Goal: Task Accomplishment & Management: Use online tool/utility

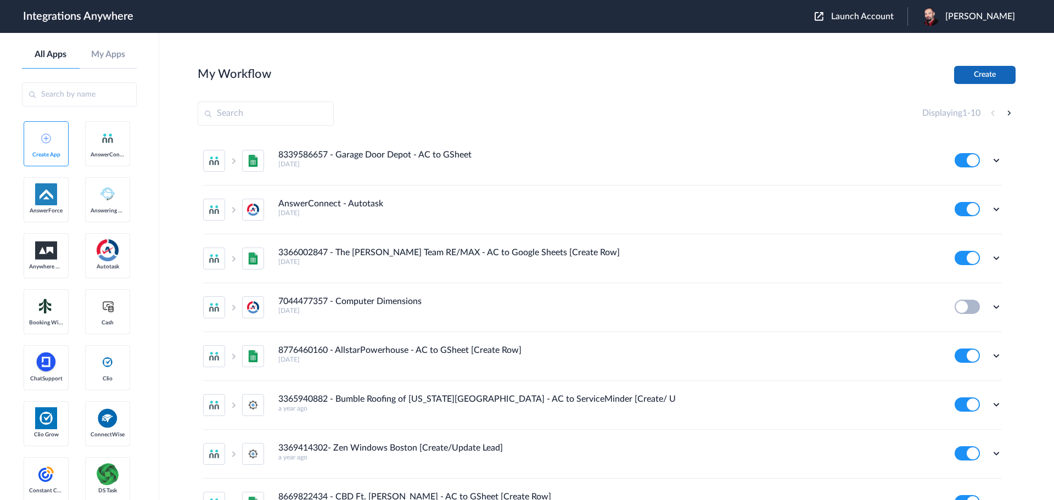
click at [974, 76] on button "Create" at bounding box center [984, 75] width 61 height 18
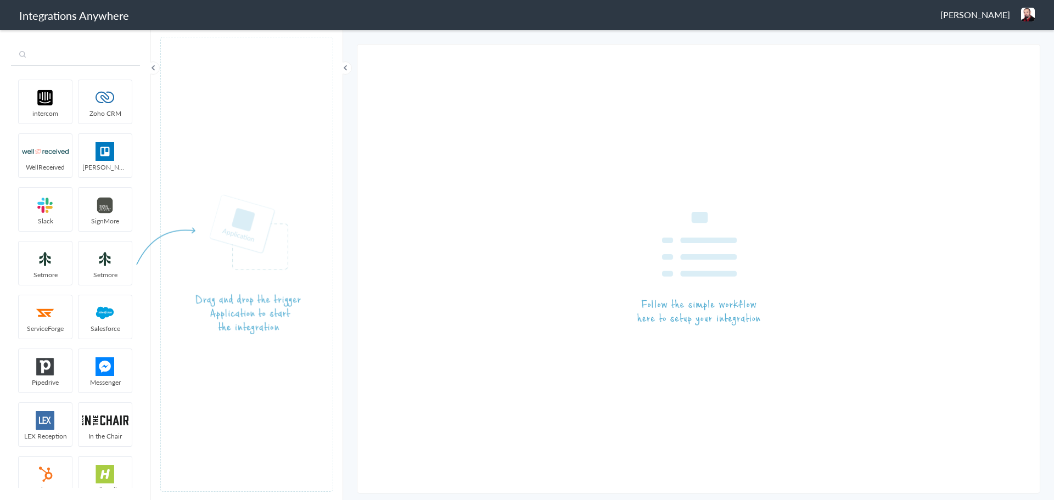
click at [82, 57] on input "text" at bounding box center [75, 55] width 129 height 21
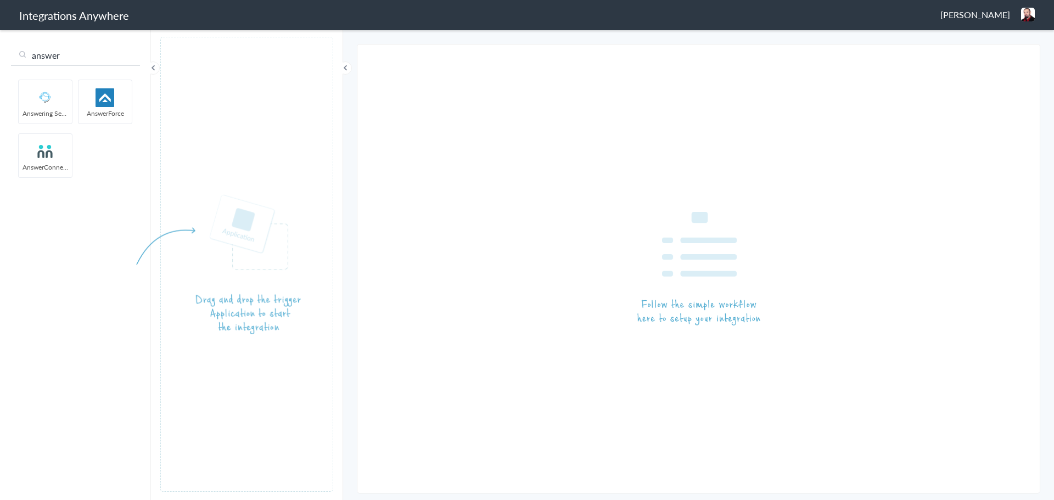
type input "answer"
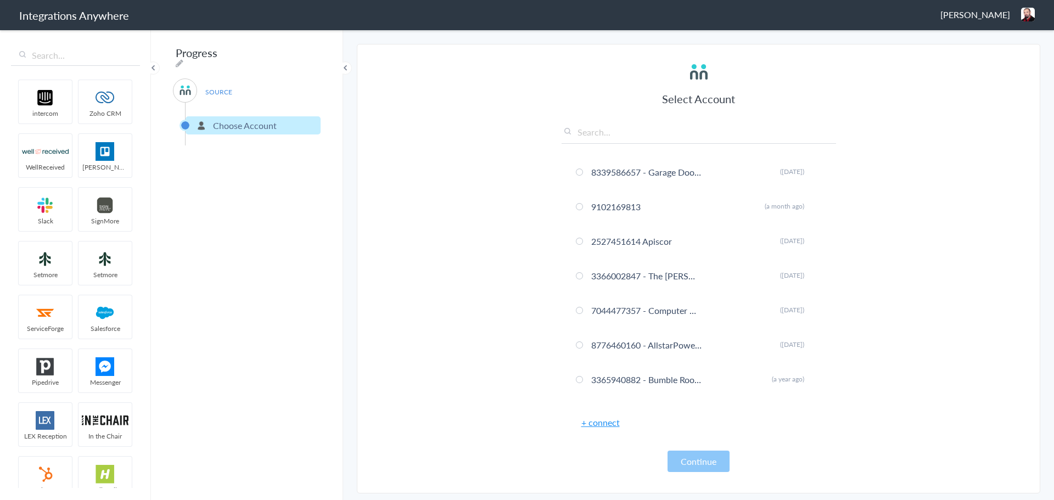
click at [594, 419] on link "+ connect" at bounding box center [600, 422] width 38 height 13
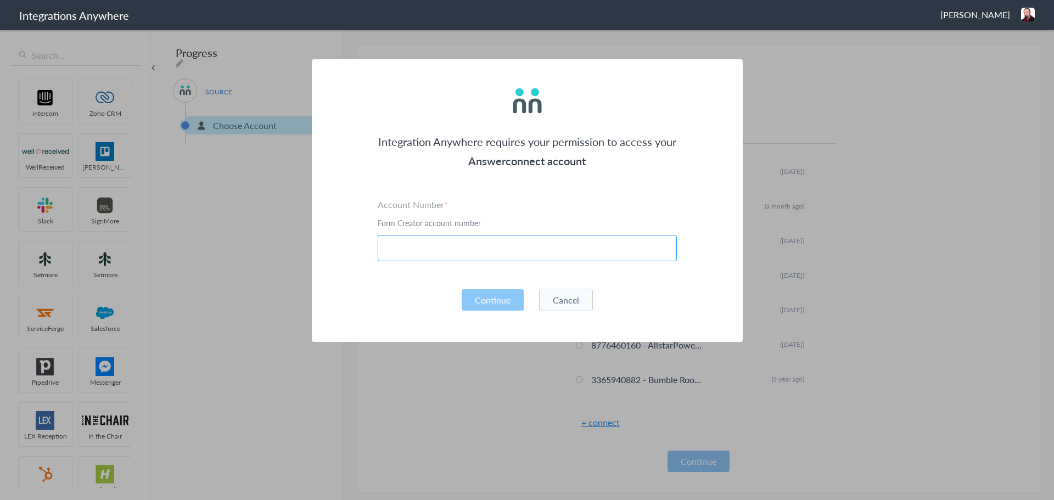
paste input "3074144684"
type input "3074144684"
click at [486, 295] on button "Continue" at bounding box center [493, 299] width 62 height 21
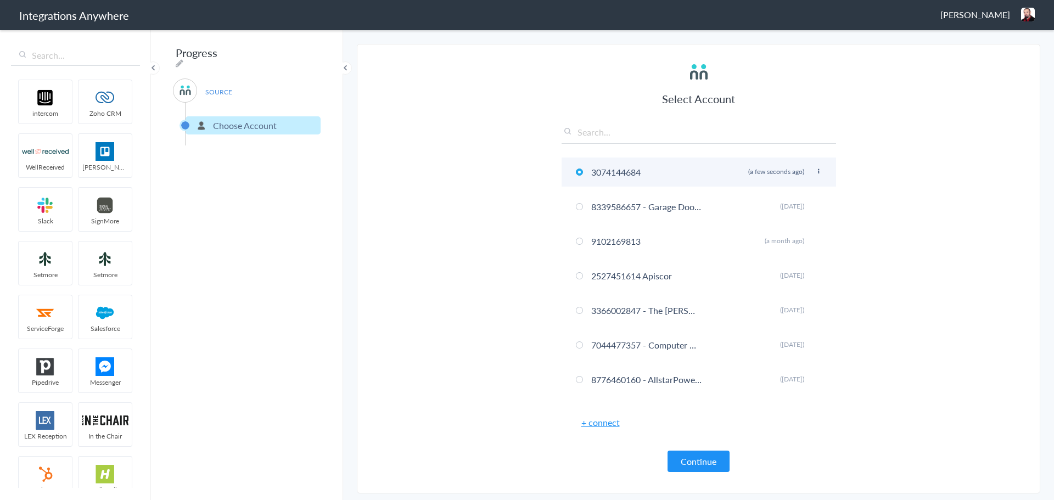
click at [815, 171] on icon at bounding box center [818, 171] width 7 height 6
click at [785, 192] on li "Rename" at bounding box center [797, 194] width 76 height 16
click at [671, 171] on input "3074144684" at bounding box center [646, 172] width 116 height 18
paste input "JK Law Lighting Co. DBA OLP of Wichita"
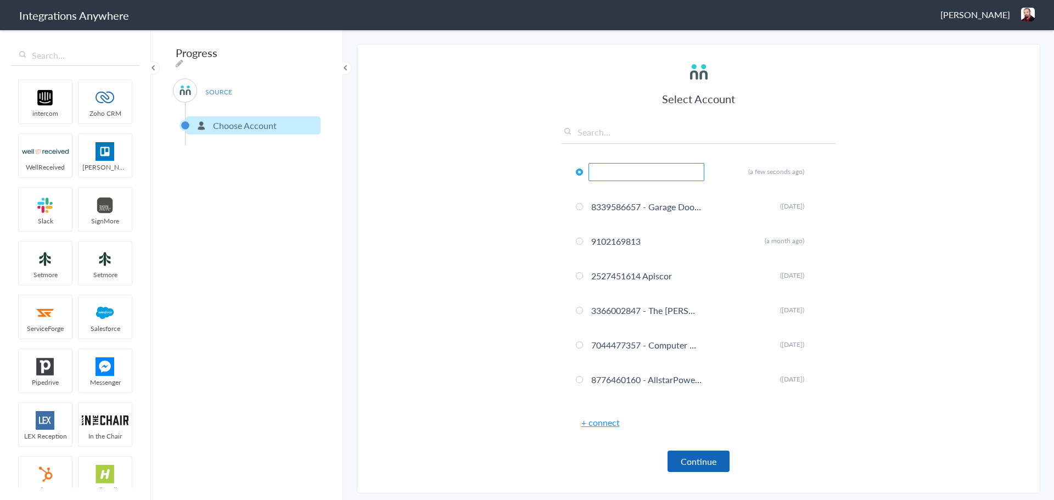
type input "3074144684 - JK Law Lighting Co. DBA OLP of Wichita"
click at [703, 459] on button "Continue" at bounding box center [698, 461] width 62 height 21
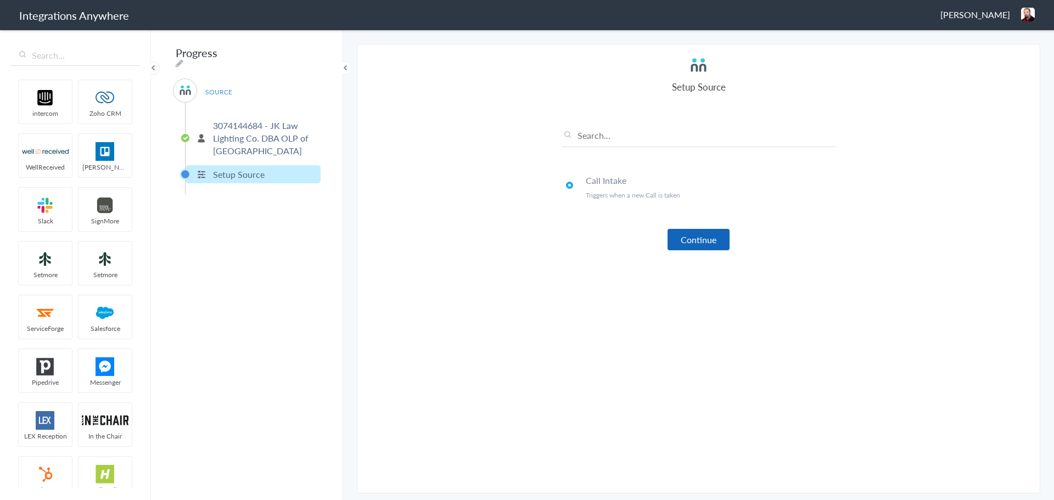
click at [709, 239] on button "Continue" at bounding box center [698, 239] width 62 height 21
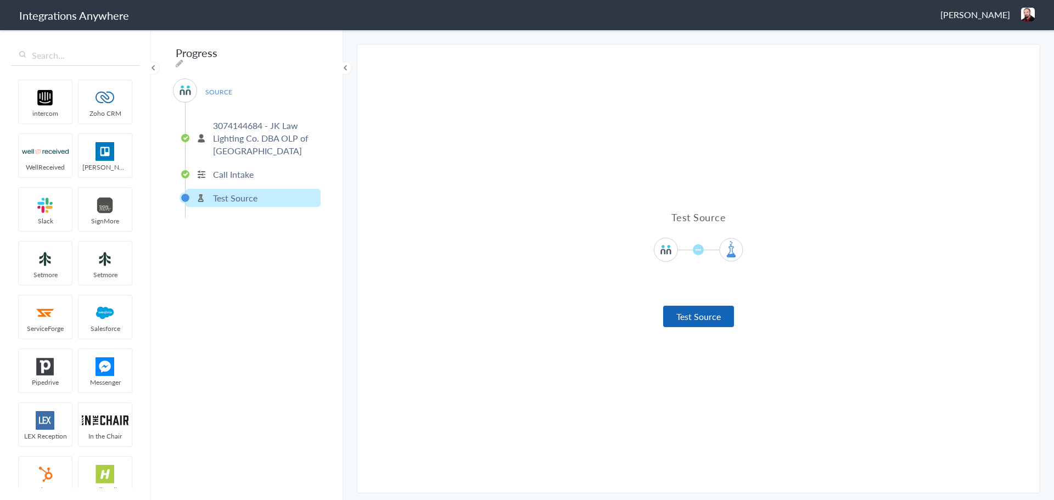
click at [678, 313] on button "Test Source" at bounding box center [698, 316] width 71 height 21
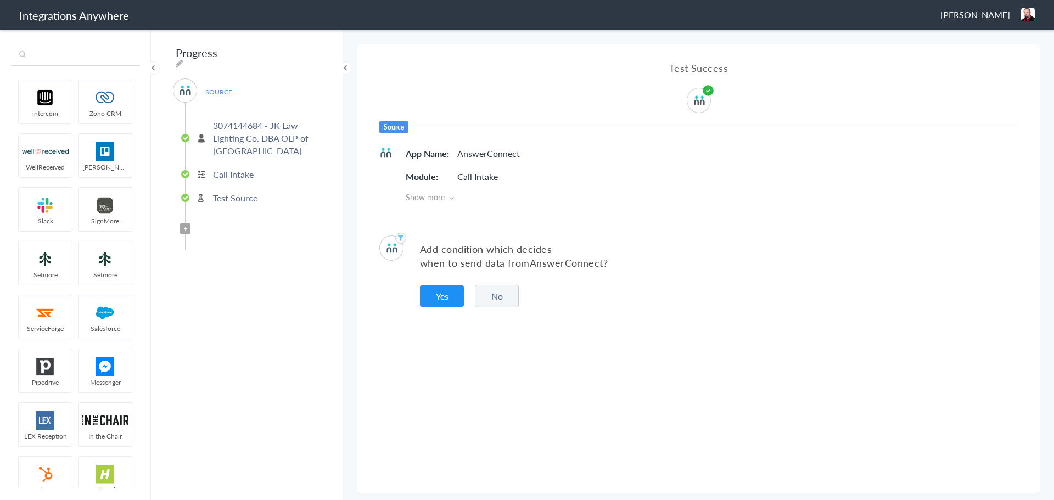
click at [62, 56] on input "text" at bounding box center [75, 55] width 129 height 21
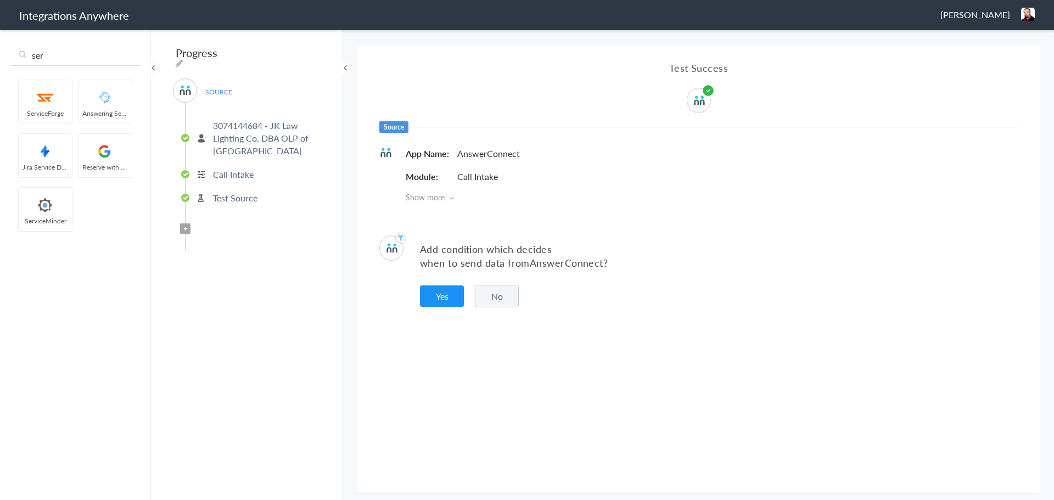
type input "ser"
click at [456, 296] on button "Yes" at bounding box center [442, 295] width 44 height 21
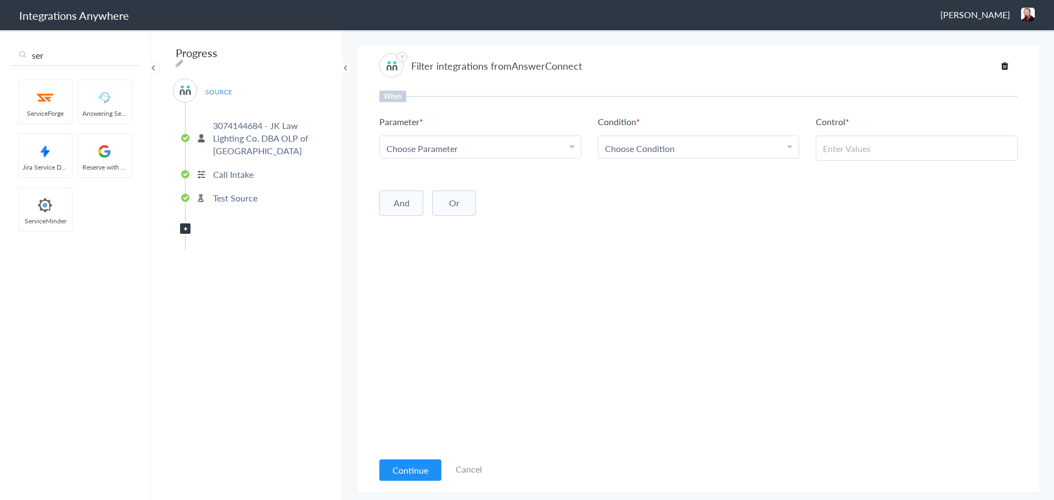
click at [530, 148] on div "Choose Parameter" at bounding box center [480, 148] width 188 height 13
click at [476, 183] on input "text" at bounding box center [480, 179] width 201 height 24
type input "call cl"
click at [452, 200] on link "Call Closing Note" at bounding box center [480, 202] width 201 height 24
click at [680, 138] on link "Choose Condition" at bounding box center [698, 147] width 201 height 22
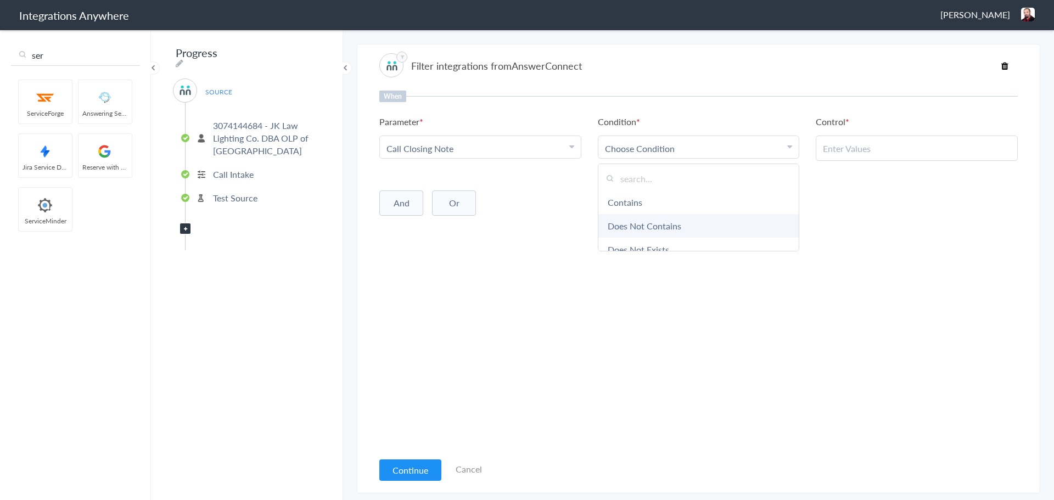
click at [639, 221] on link "Does Not Contains" at bounding box center [698, 226] width 201 height 24
click at [662, 159] on ul "Parameter Choose Parameter Call Closing Note First Name Last Name Phone Call St…" at bounding box center [698, 138] width 638 height 46
click at [670, 151] on link "Does Not Contains" at bounding box center [642, 148] width 74 height 13
click at [636, 252] on div "When Parameter Choose Parameter Call Closing Note First Name Last Name Phone Ca…" at bounding box center [698, 271] width 638 height 361
click at [641, 246] on div "When Parameter Choose Parameter Call Closing Note First Name Last Name Phone Ca…" at bounding box center [698, 271] width 638 height 361
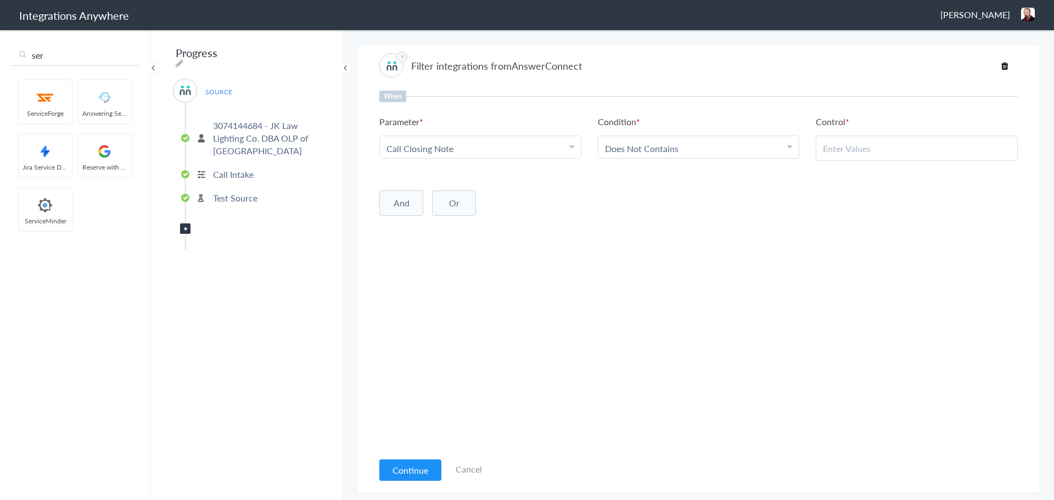
click at [669, 142] on link "Choose Condition Does Not Contains" at bounding box center [698, 147] width 201 height 22
click at [638, 240] on link "Does Not Exists" at bounding box center [698, 250] width 201 height 24
click at [389, 202] on button "And" at bounding box center [401, 200] width 44 height 25
click at [451, 222] on span "Choose Parameter" at bounding box center [421, 223] width 71 height 13
click at [439, 256] on input "text" at bounding box center [480, 254] width 201 height 24
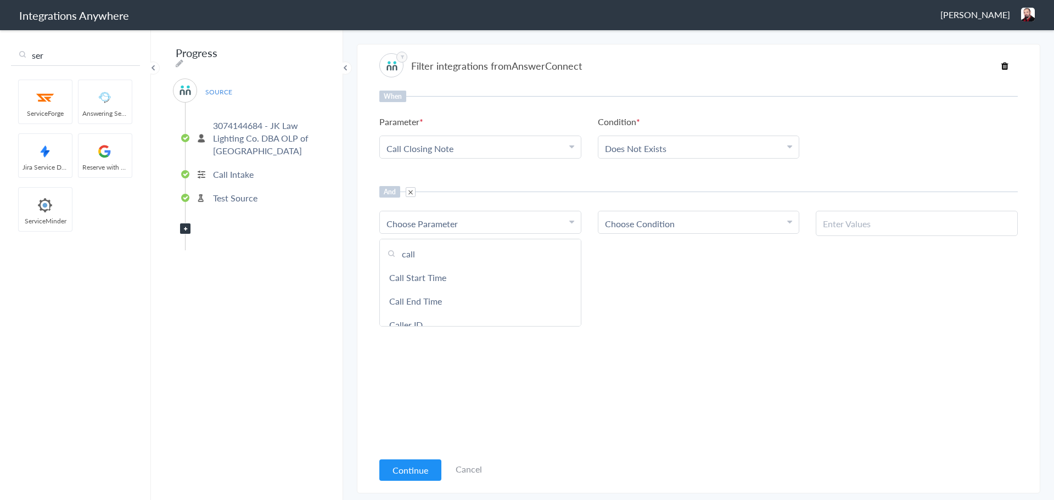
type input "call"
click at [678, 275] on div "And Or Add Filter" at bounding box center [698, 276] width 638 height 27
click at [226, 132] on p "3074144684 - JK Law Lighting Co. DBA OLP of Wichita" at bounding box center [265, 138] width 105 height 38
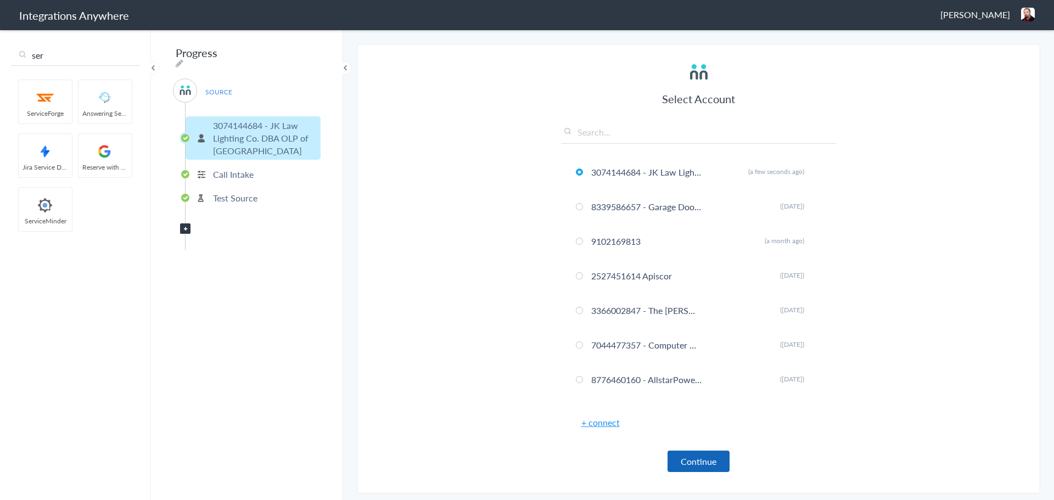
click at [691, 465] on button "Continue" at bounding box center [698, 461] width 62 height 21
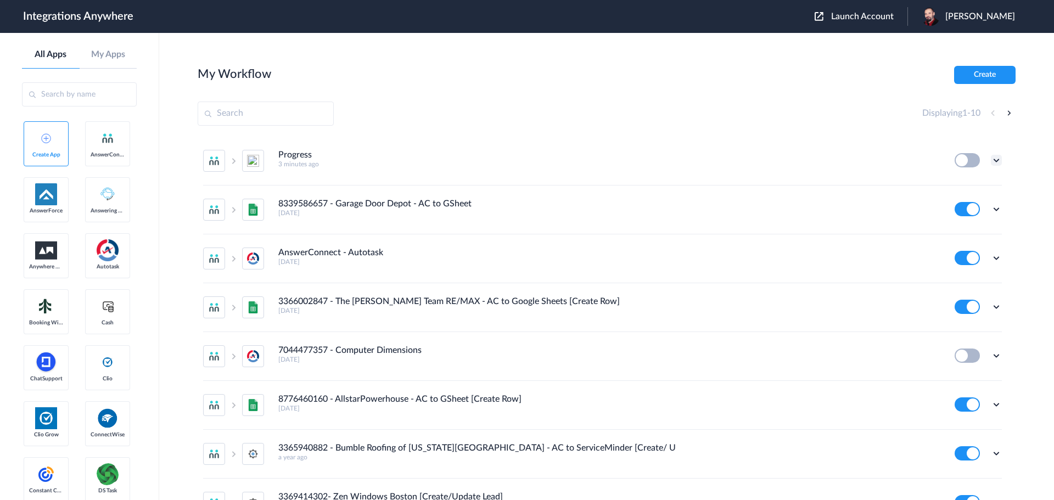
click at [991, 158] on icon at bounding box center [996, 160] width 11 height 11
click at [949, 185] on link "Edit" at bounding box center [952, 186] width 26 height 8
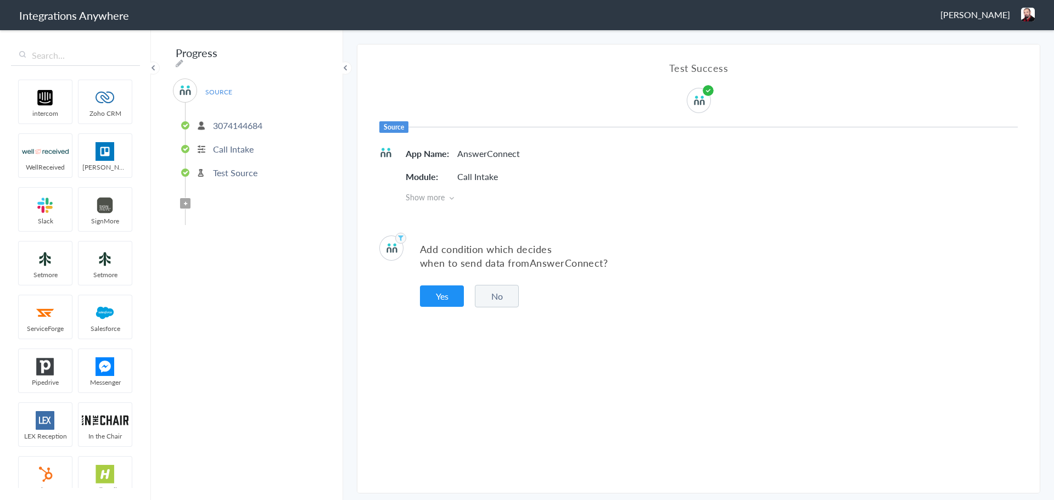
click at [244, 122] on p "3074144684" at bounding box center [237, 125] width 49 height 13
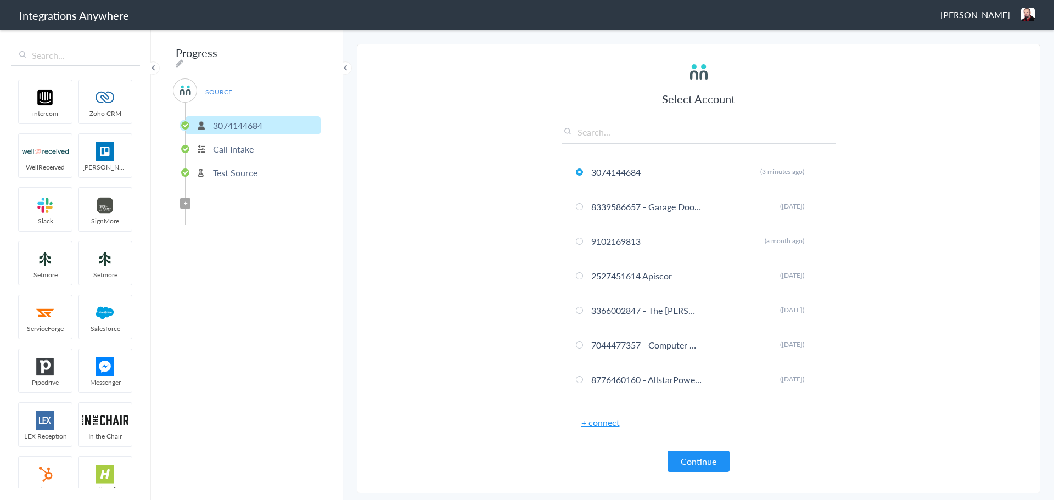
click at [628, 132] on input "text" at bounding box center [698, 135] width 274 height 18
paste input "3074144684"
type input "3074144684"
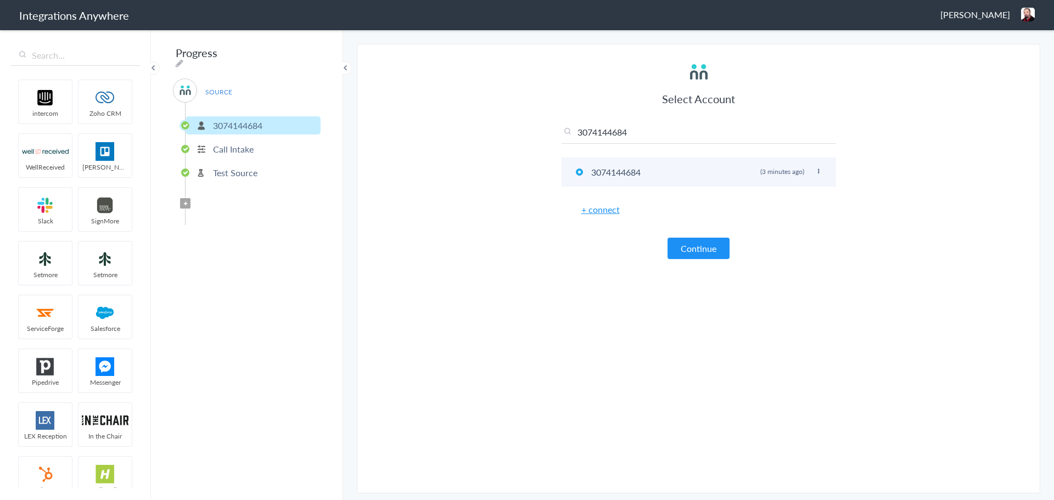
click at [819, 170] on icon at bounding box center [818, 171] width 7 height 6
click at [780, 177] on li "Rename" at bounding box center [797, 180] width 76 height 16
click at [667, 172] on input "3074144684" at bounding box center [646, 172] width 116 height 18
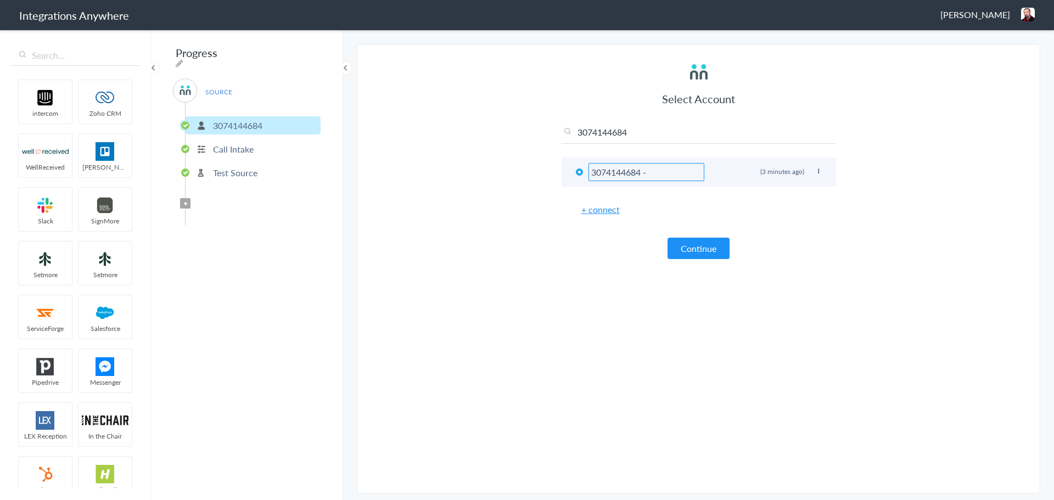
paste input "JK Law Lighting Co. DBA OLP of Wichita"
type input "3074144684 - JK Law Lighting Co. DBA OLP of Wichita"
click at [599, 305] on article "Select Account 3074144684 3074144684 - JK Law Lighting Co. DBA OLP of Wichita R…" at bounding box center [698, 268] width 274 height 426
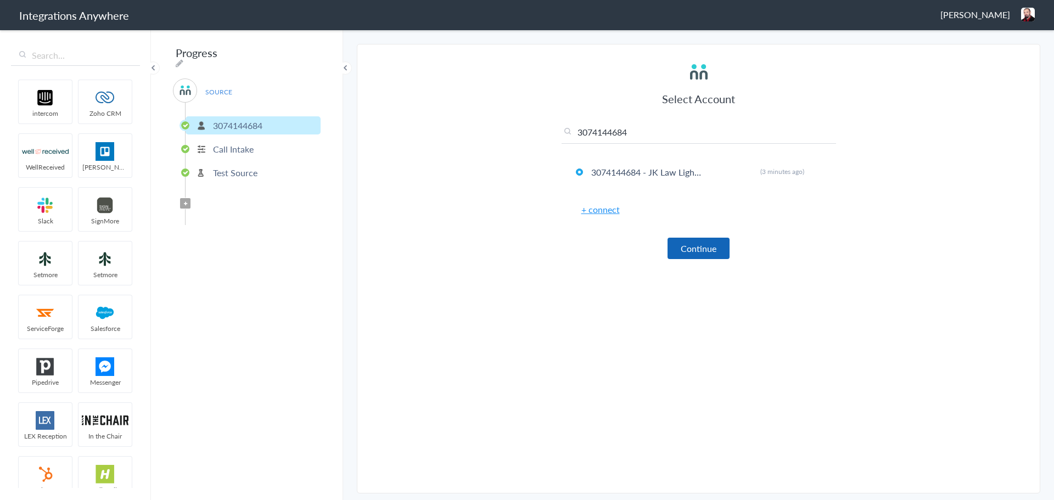
click at [697, 254] on button "Continue" at bounding box center [698, 248] width 62 height 21
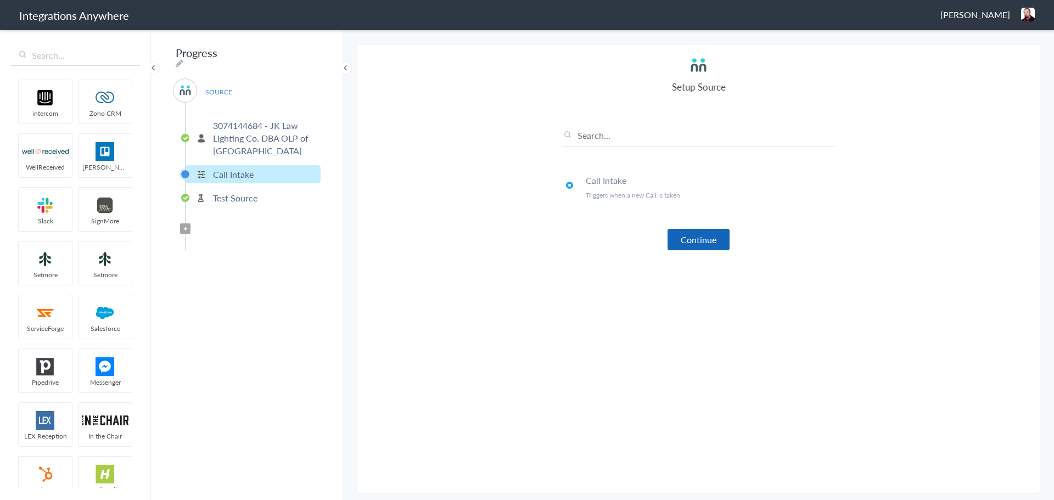
click at [682, 237] on button "Continue" at bounding box center [698, 239] width 62 height 21
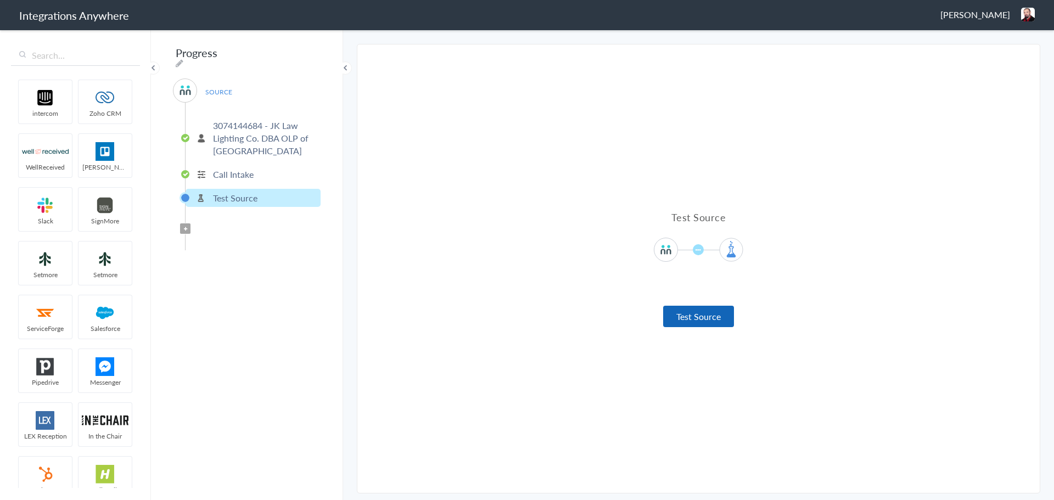
click at [687, 314] on button "Test Source" at bounding box center [698, 316] width 71 height 21
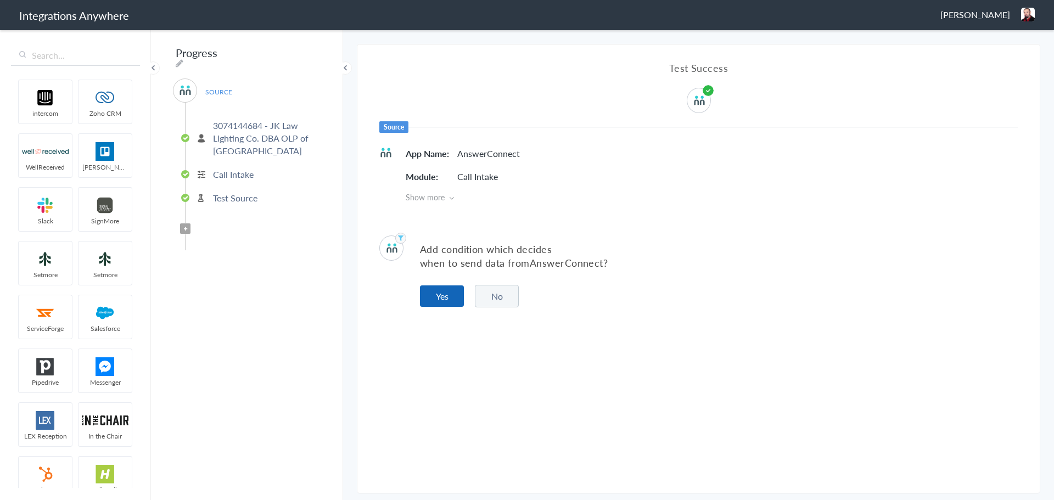
click at [437, 291] on button "Yes" at bounding box center [442, 295] width 44 height 21
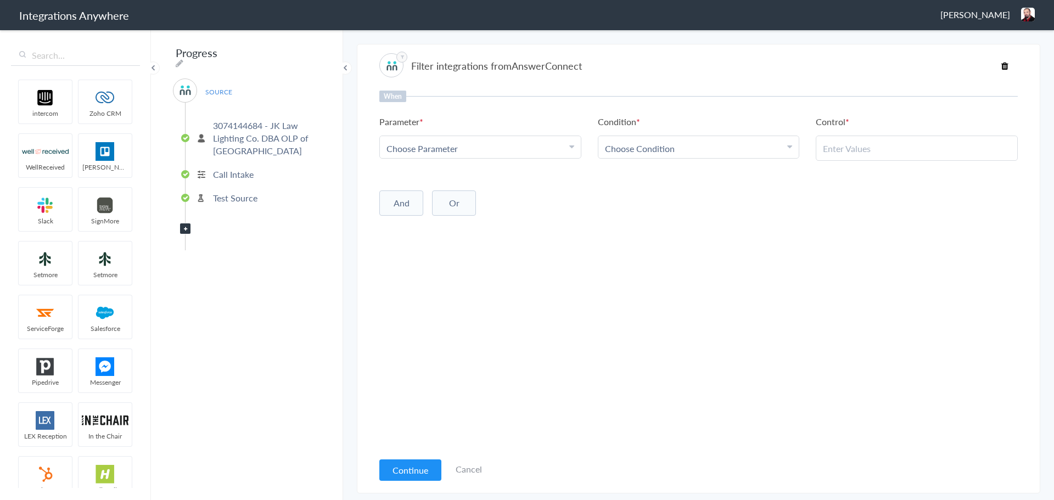
click at [525, 145] on div "Choose Parameter" at bounding box center [480, 148] width 188 height 13
click at [457, 180] on input "text" at bounding box center [480, 179] width 201 height 24
type input "call cl"
click at [445, 198] on link "Call Closing Note" at bounding box center [480, 202] width 201 height 24
click at [640, 137] on link "Choose Condition" at bounding box center [698, 147] width 201 height 22
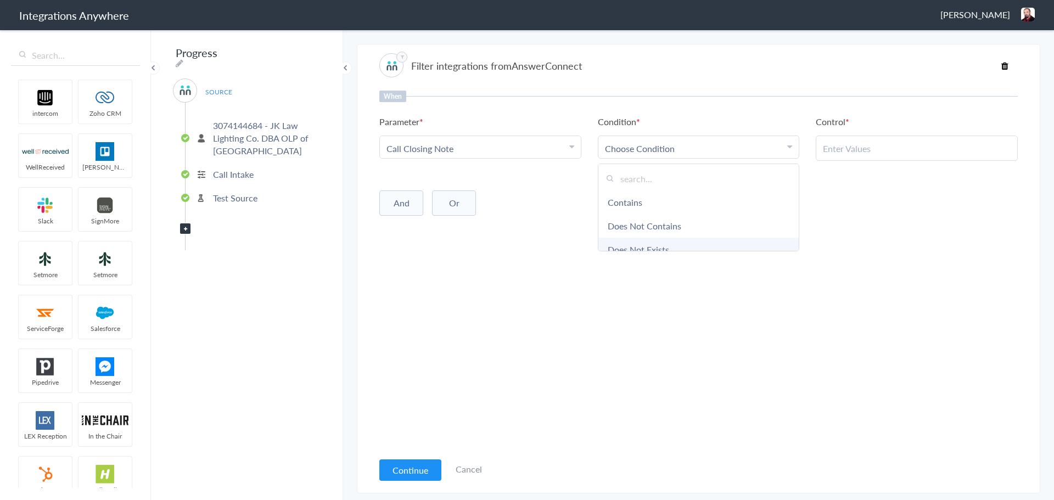
click at [647, 244] on link "Does Not Exists" at bounding box center [698, 250] width 201 height 24
click at [403, 207] on button "And" at bounding box center [401, 200] width 44 height 25
click at [424, 231] on link "Choose Parameter" at bounding box center [480, 222] width 201 height 22
click at [426, 253] on input "text" at bounding box center [480, 254] width 201 height 24
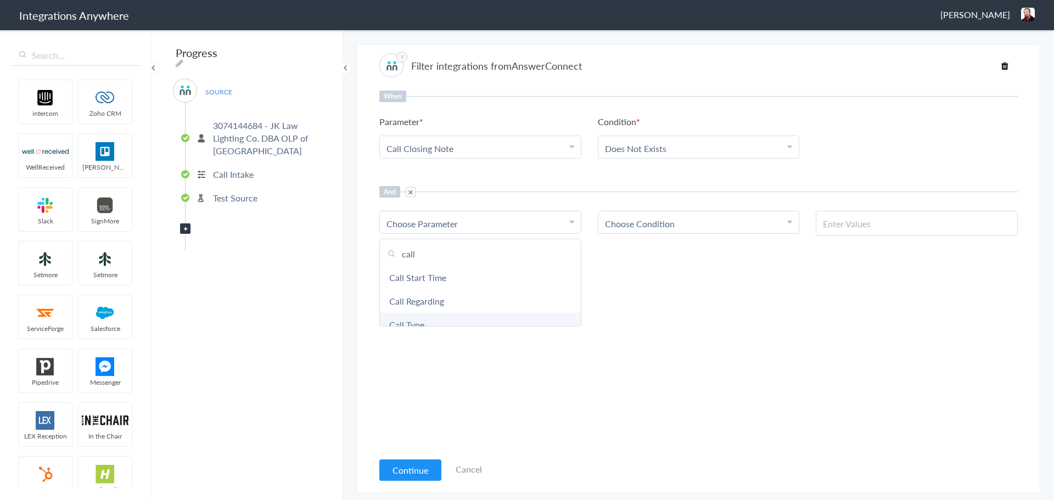
type input "call"
click at [407, 320] on link "Call Type" at bounding box center [480, 325] width 201 height 24
click at [692, 230] on link "Choose Condition" at bounding box center [698, 222] width 201 height 22
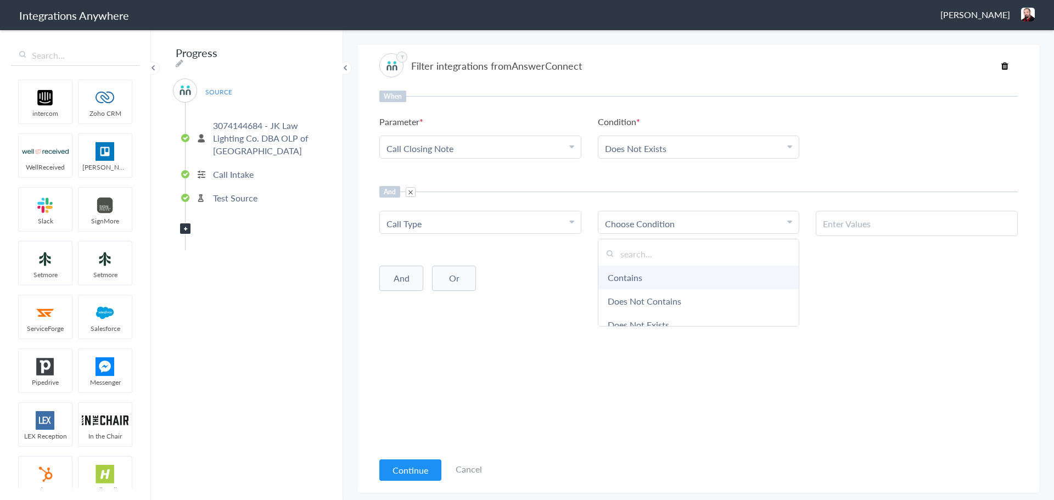
click at [634, 278] on link "Contains" at bounding box center [698, 278] width 201 height 24
paste input "New Project"
type input "New Project"
click at [797, 351] on div "When Parameter Choose Parameter Call Closing Note Name Email Phone Call Start T…" at bounding box center [698, 271] width 638 height 361
click at [408, 467] on button "Continue" at bounding box center [410, 469] width 62 height 21
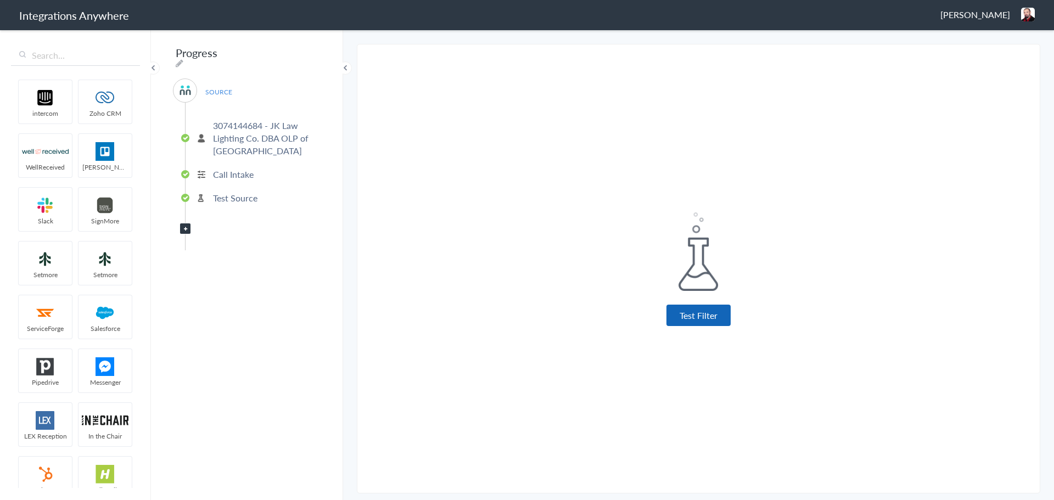
click at [698, 313] on button "Test Filter" at bounding box center [698, 315] width 64 height 21
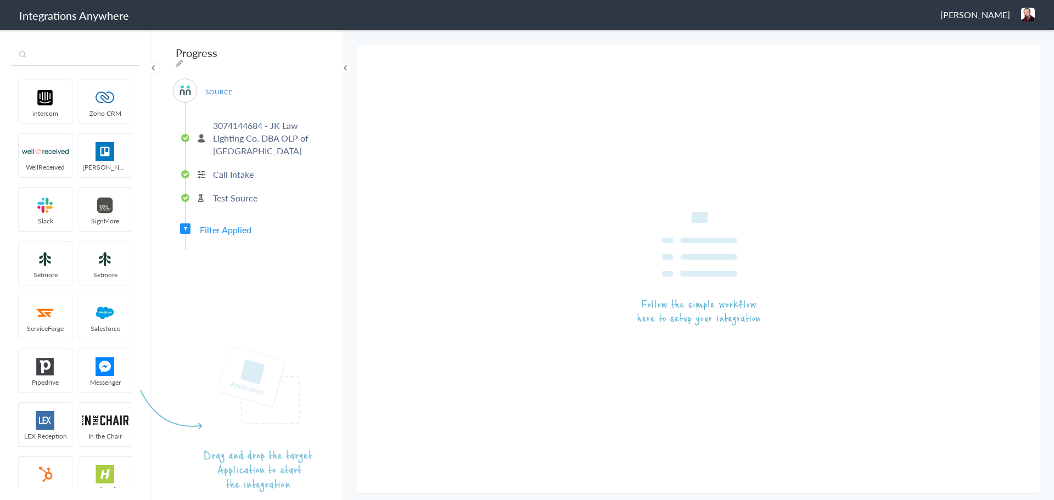
click at [54, 51] on input "text" at bounding box center [75, 55] width 129 height 21
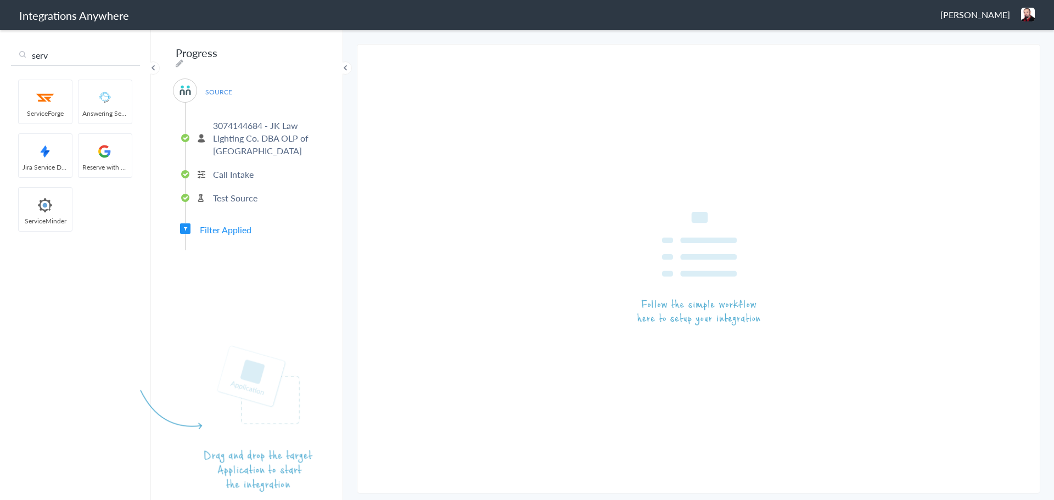
type input "serv"
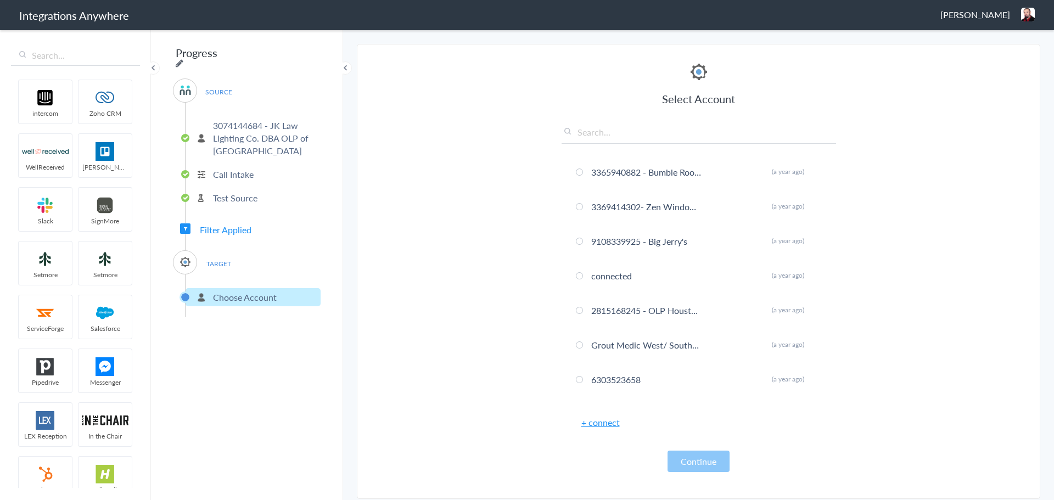
click at [183, 59] on icon at bounding box center [180, 63] width 8 height 9
click at [188, 55] on input "Progress" at bounding box center [241, 52] width 136 height 21
click at [187, 55] on input "Progress" at bounding box center [241, 52] width 136 height 21
paste input "3074144684 - JK Law Lighting Co. DBA OLP of Wichita - AC to ServiceMinder [Crea…"
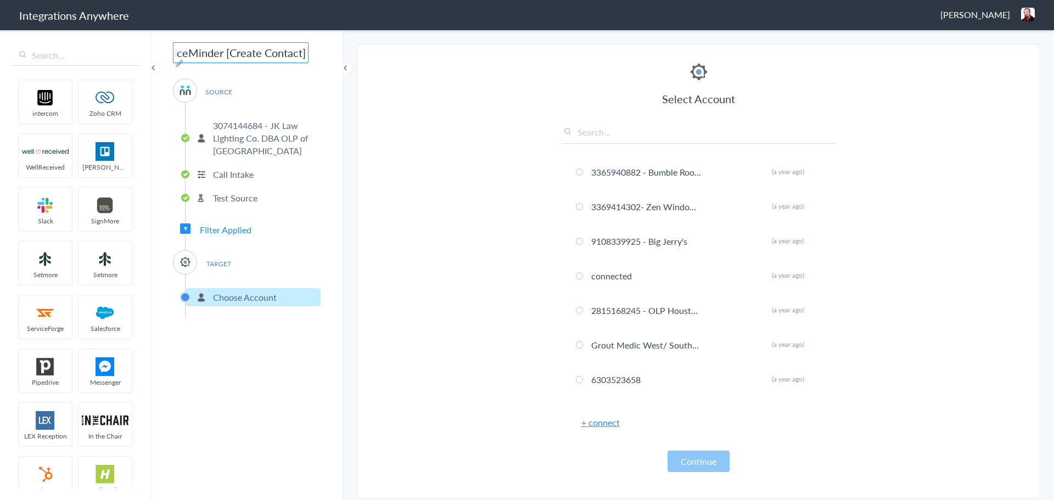
type input "3074144684 - JK Law Lighting Co. DBA OLP of Wichita - AC to ServiceMinder [Crea…"
click at [343, 241] on main "The system encountered four errors. Check More Trigger Connect Action Setup Tes…" at bounding box center [698, 264] width 711 height 471
